Goal: Information Seeking & Learning: Learn about a topic

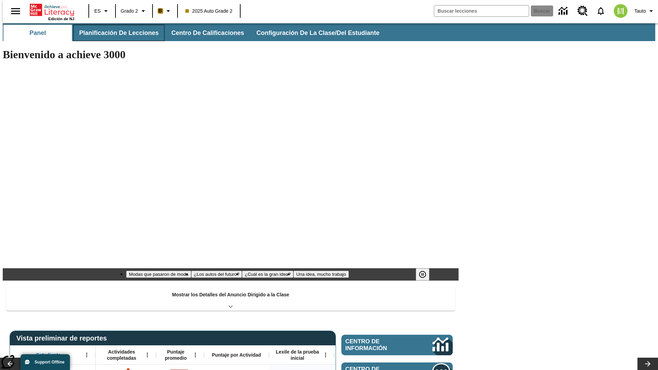
click at [115, 33] on span "Planificación de lecciones" at bounding box center [118, 33] width 79 height 8
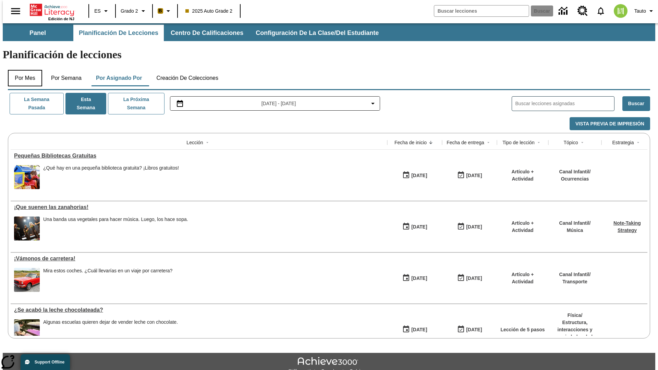
click at [22, 70] on button "Por mes" at bounding box center [25, 78] width 34 height 16
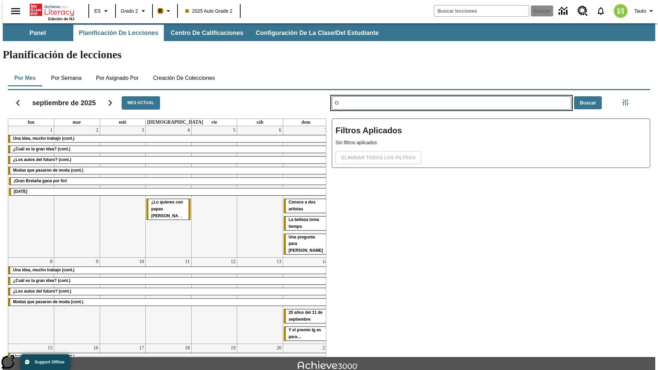
type input "O"
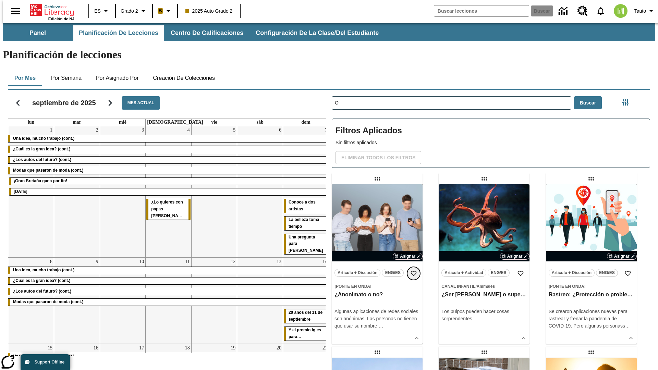
click at [413, 270] on icon "Añadir a mis Favoritas" at bounding box center [413, 273] width 7 height 7
click at [49, 9] on icon "Portada" at bounding box center [53, 10] width 46 height 14
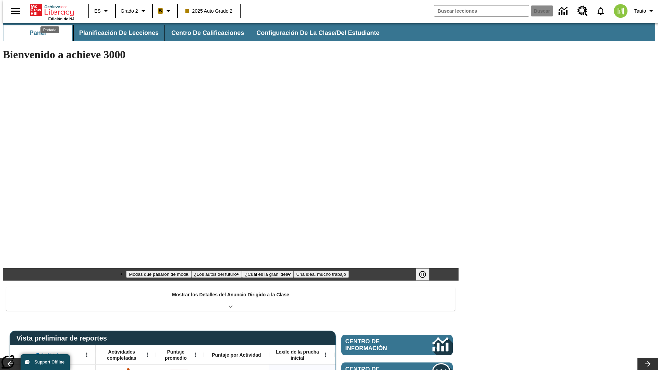
click at [115, 33] on span "Planificación de lecciones" at bounding box center [118, 33] width 79 height 8
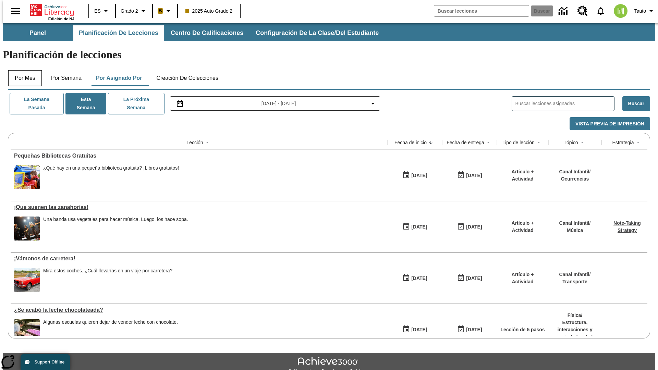
click at [22, 70] on button "Por mes" at bounding box center [25, 78] width 34 height 16
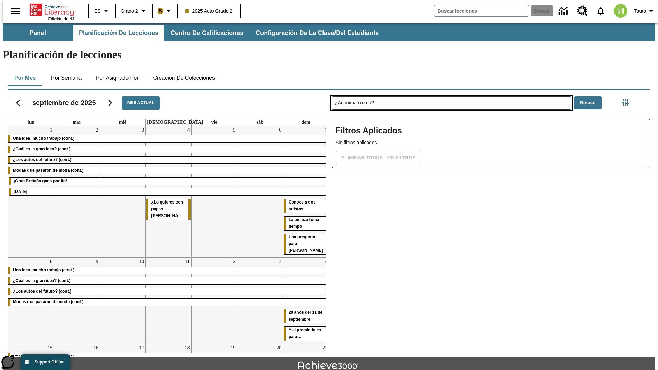
type input "¿Anonimato o no?"
